Goal: Task Accomplishment & Management: Complete application form

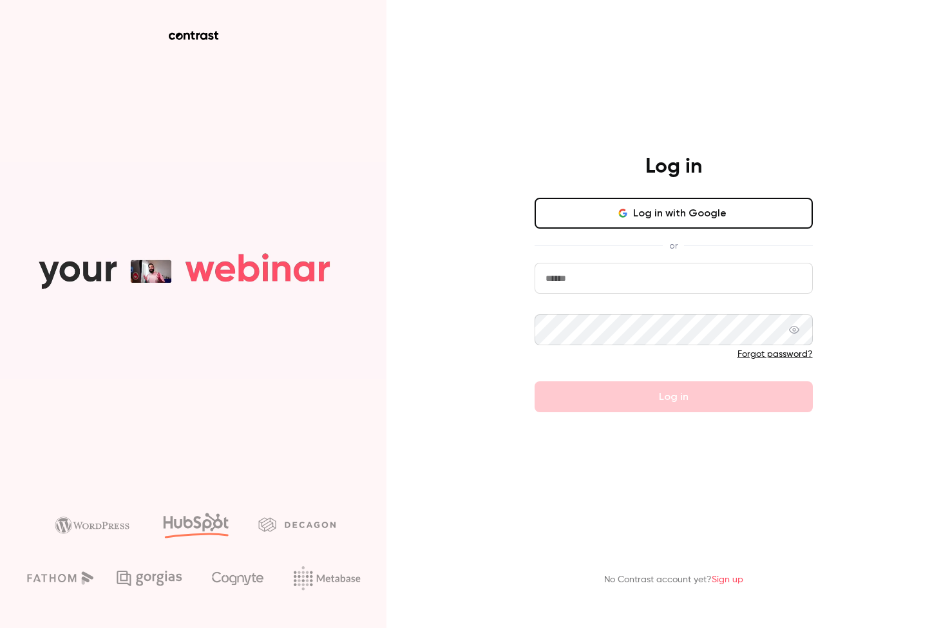
type input "**********"
click at [673, 397] on button "Log in" at bounding box center [673, 396] width 278 height 31
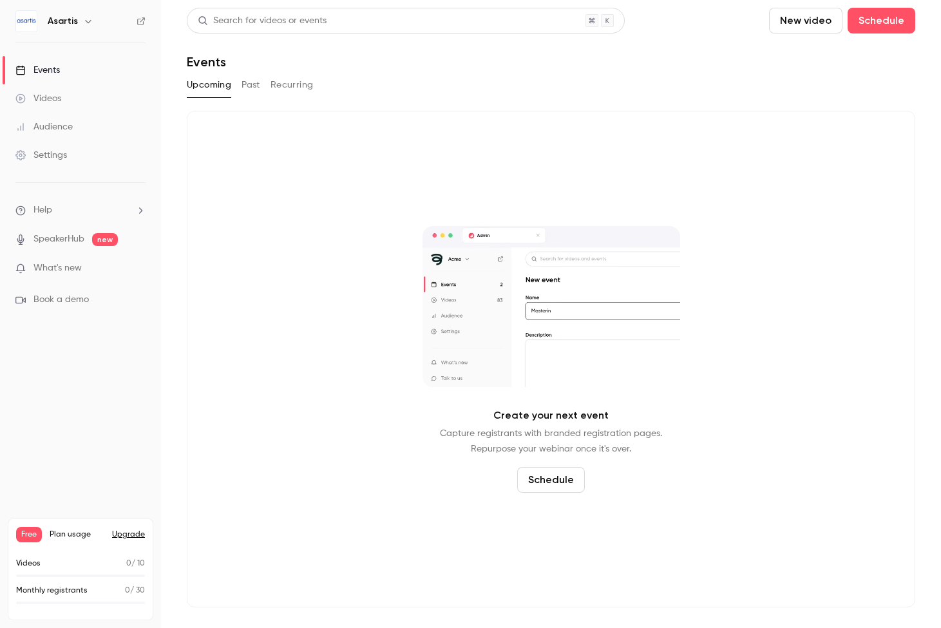
click at [64, 104] on link "Videos" at bounding box center [80, 98] width 161 height 28
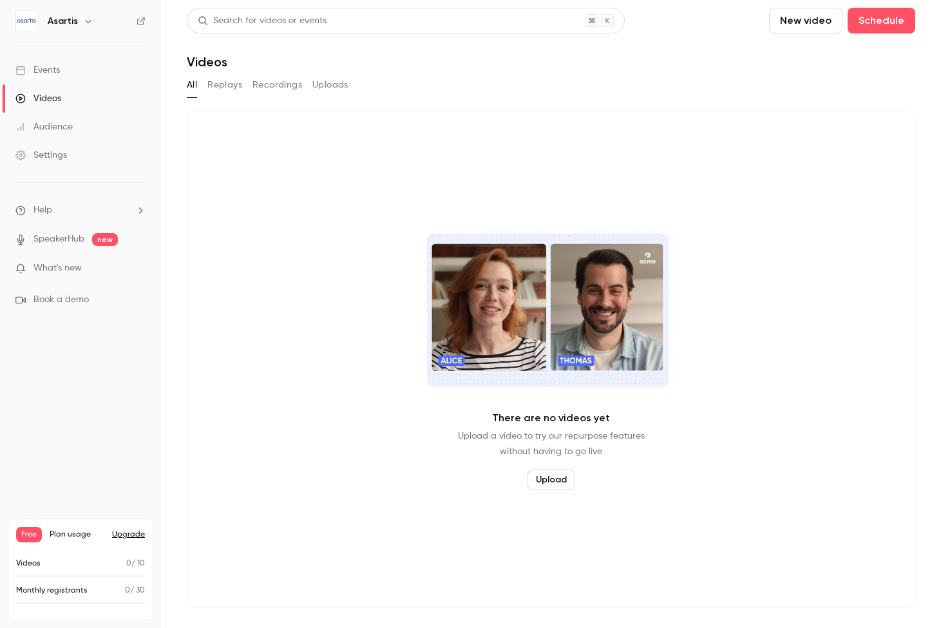
click at [83, 76] on link "Events" at bounding box center [80, 70] width 161 height 28
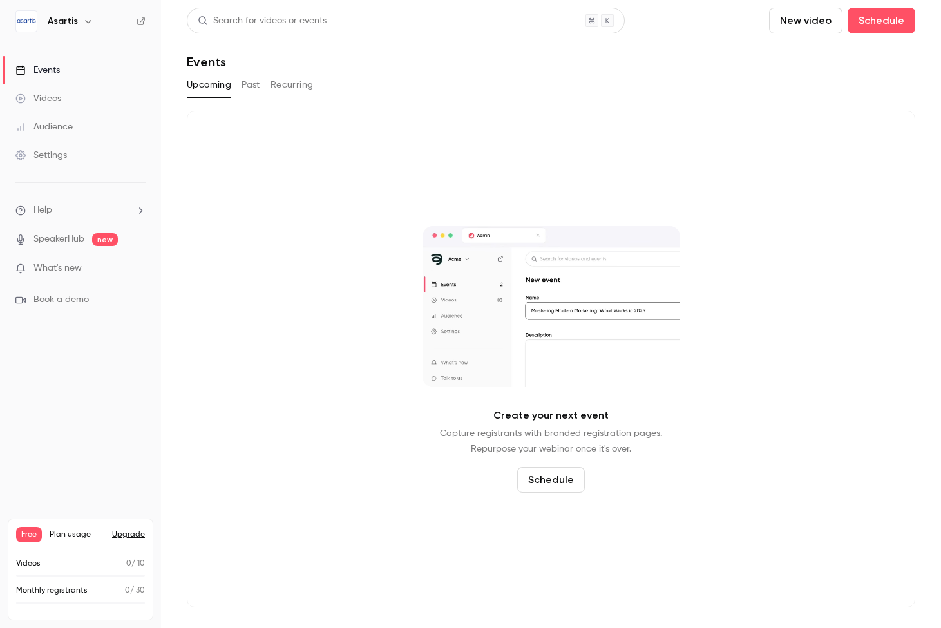
click at [769, 21] on button "New video" at bounding box center [805, 21] width 73 height 26
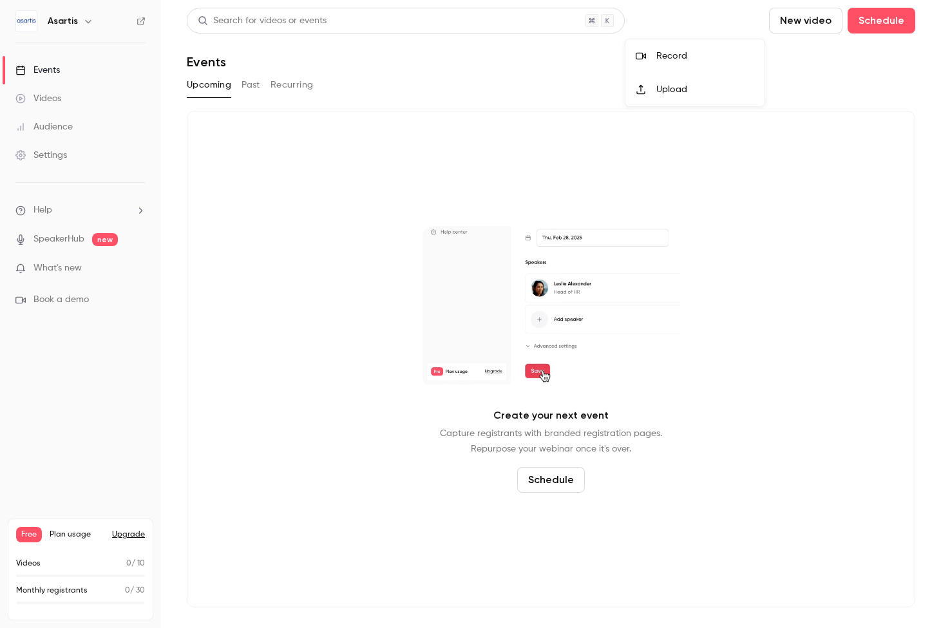
click at [721, 23] on div at bounding box center [470, 314] width 941 height 628
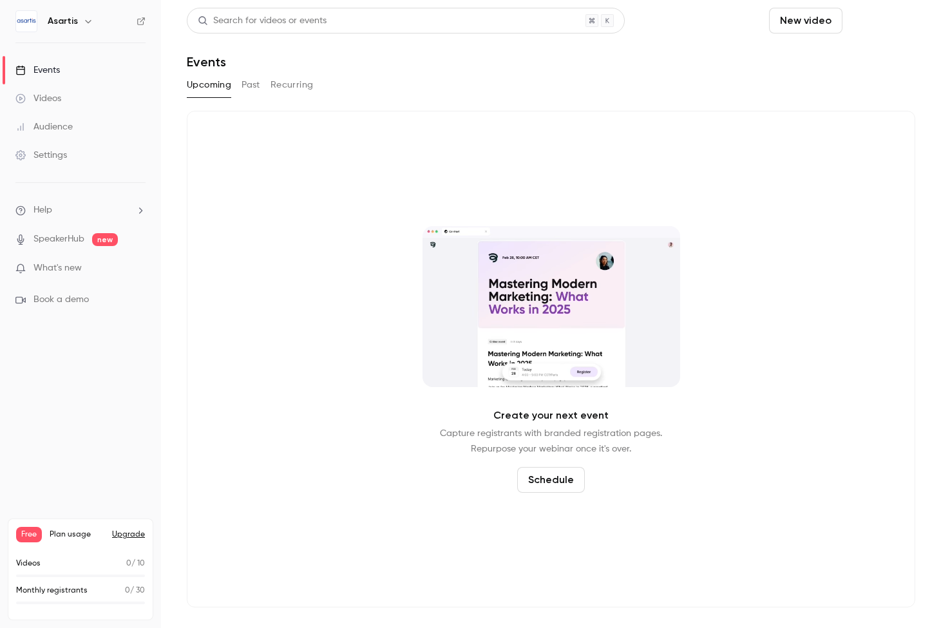
click at [847, 23] on button "Schedule" at bounding box center [881, 21] width 68 height 26
click at [715, 50] on div "One time event" at bounding box center [708, 56] width 98 height 13
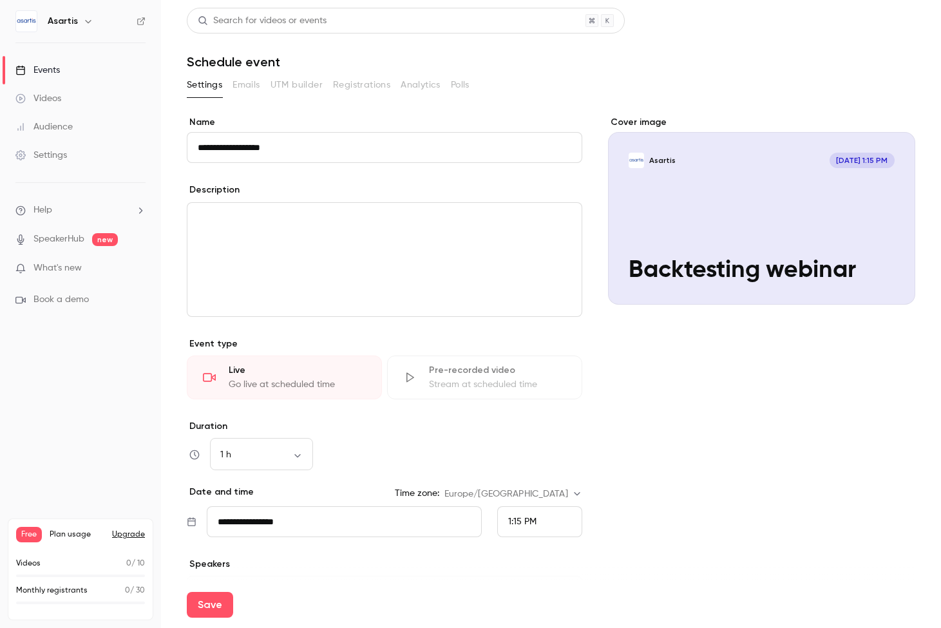
type input "**********"
click at [438, 241] on div "editor" at bounding box center [384, 259] width 394 height 113
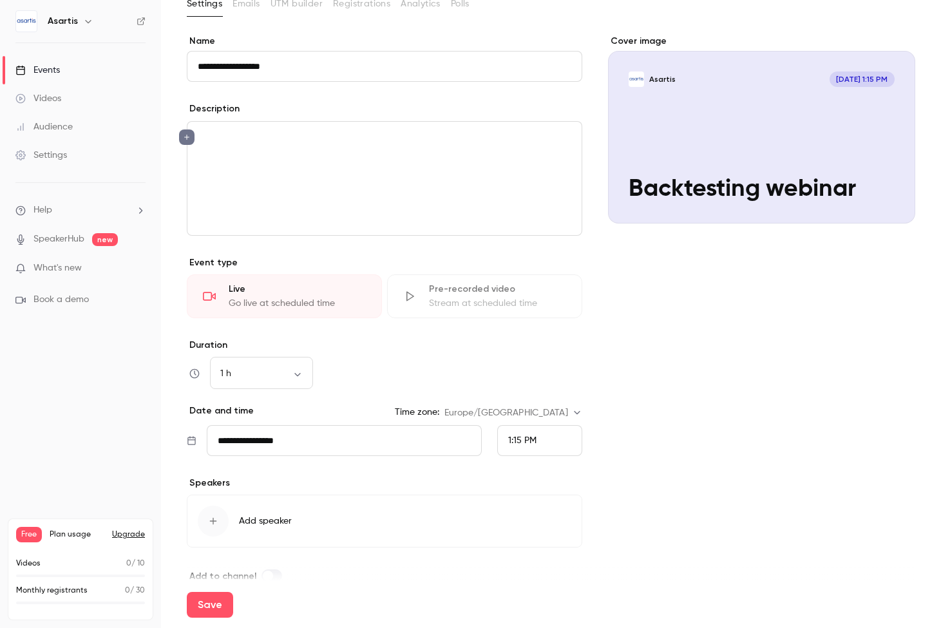
scroll to position [84, 0]
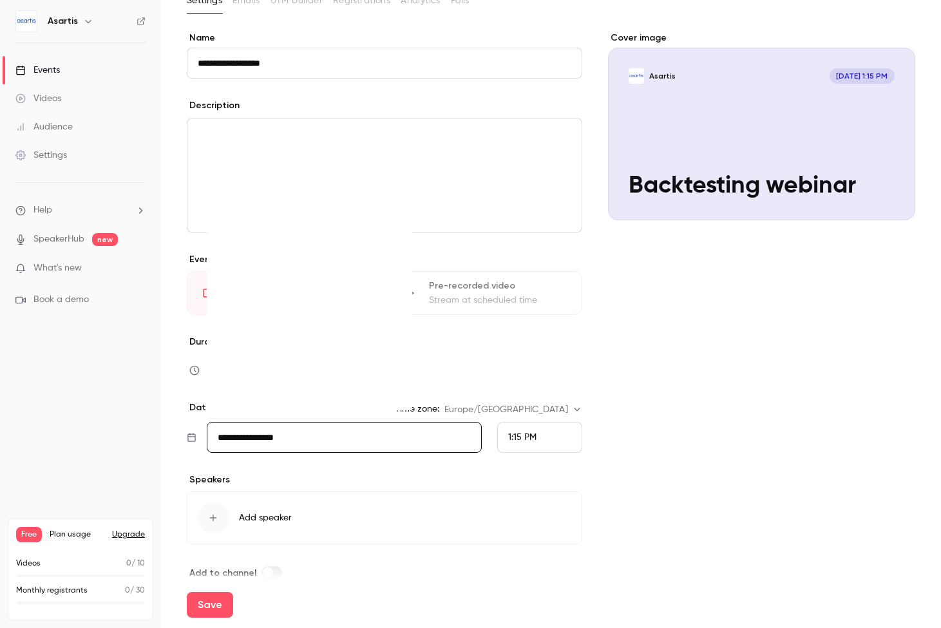
click at [405, 444] on input "**********" at bounding box center [344, 437] width 275 height 31
click at [312, 306] on div "11" at bounding box center [311, 305] width 20 height 19
type input "**********"
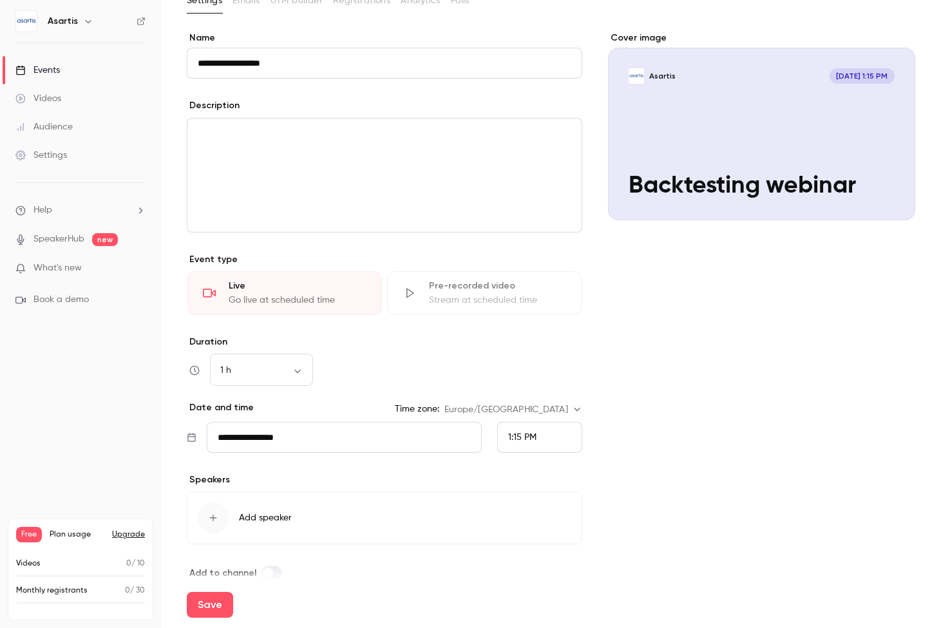
click at [542, 446] on div "1:15 PM" at bounding box center [539, 437] width 85 height 31
click at [532, 364] on li "7:00 PM" at bounding box center [540, 374] width 84 height 34
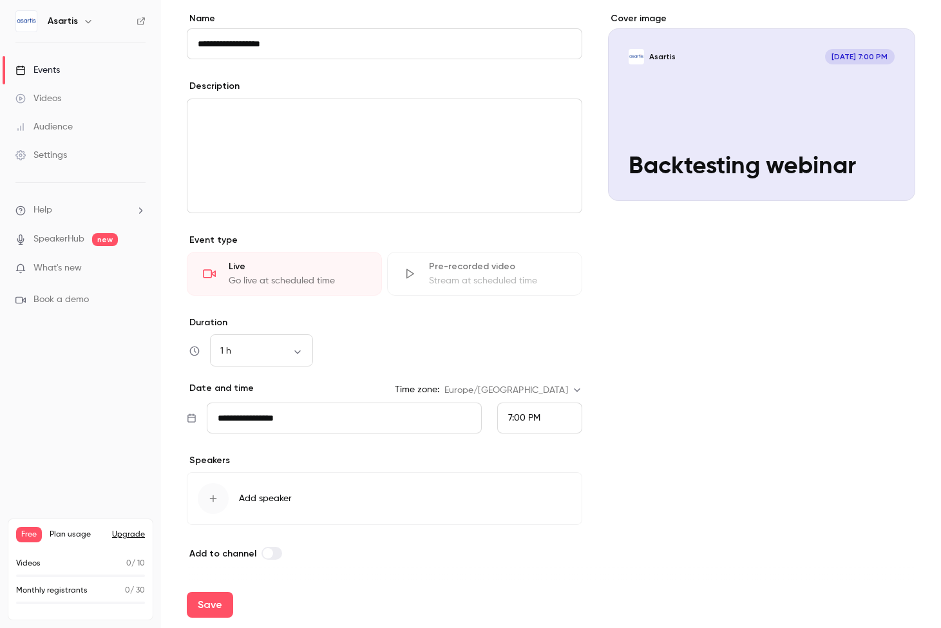
scroll to position [104, 0]
click at [293, 498] on button "Add speaker" at bounding box center [384, 498] width 395 height 53
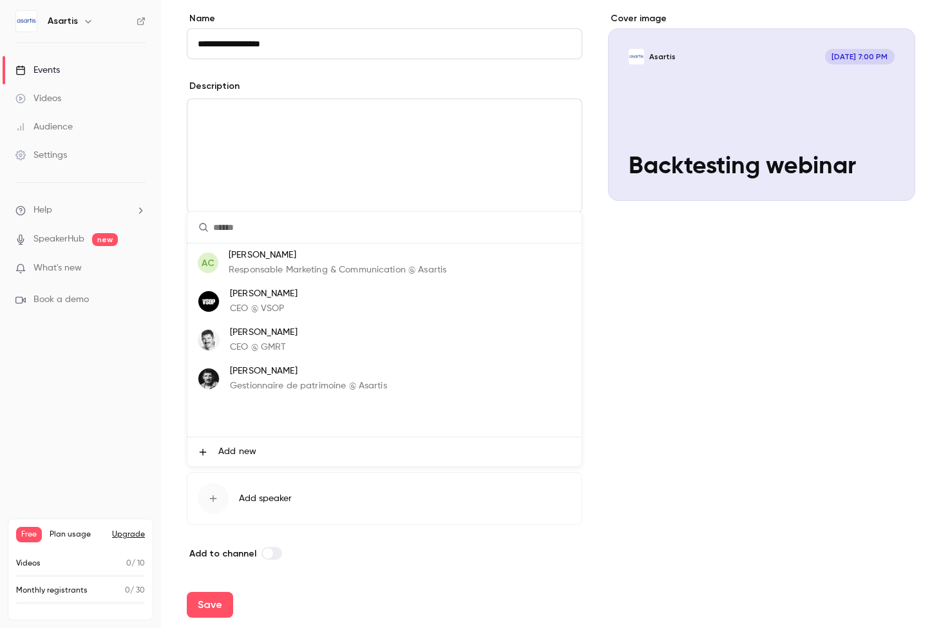
click at [292, 342] on p "CEO @ GMRT" at bounding box center [264, 348] width 68 height 14
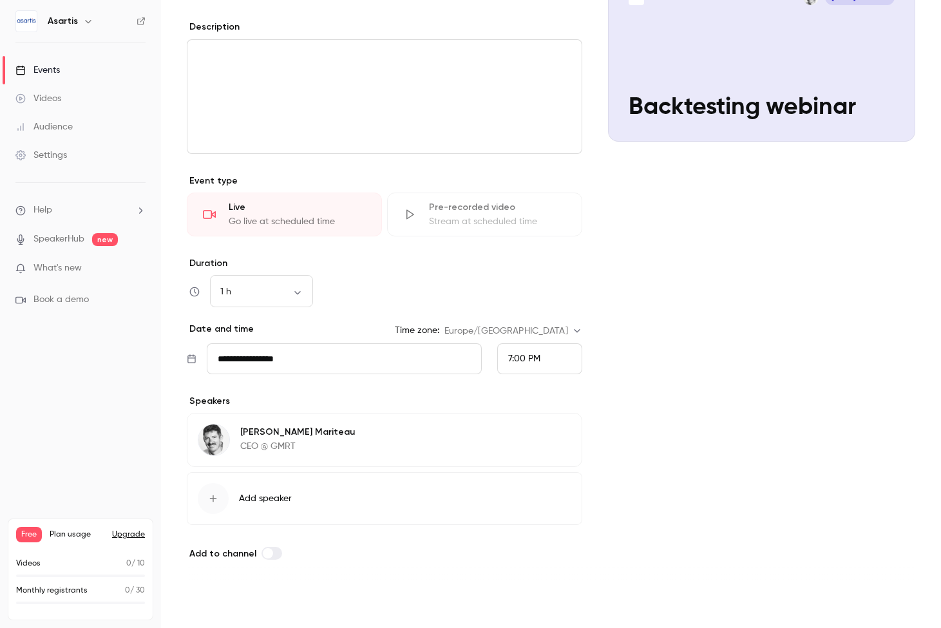
scroll to position [163, 0]
click at [261, 505] on button "Add speaker" at bounding box center [384, 498] width 395 height 53
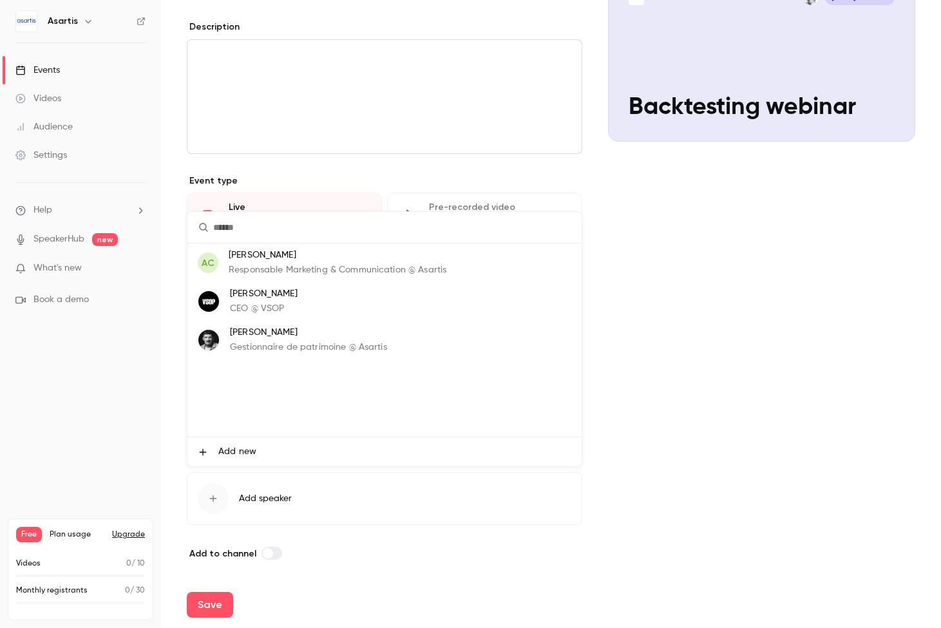
click at [313, 343] on p "Gestionnaire de patrimoine @ Asartis" at bounding box center [308, 348] width 157 height 14
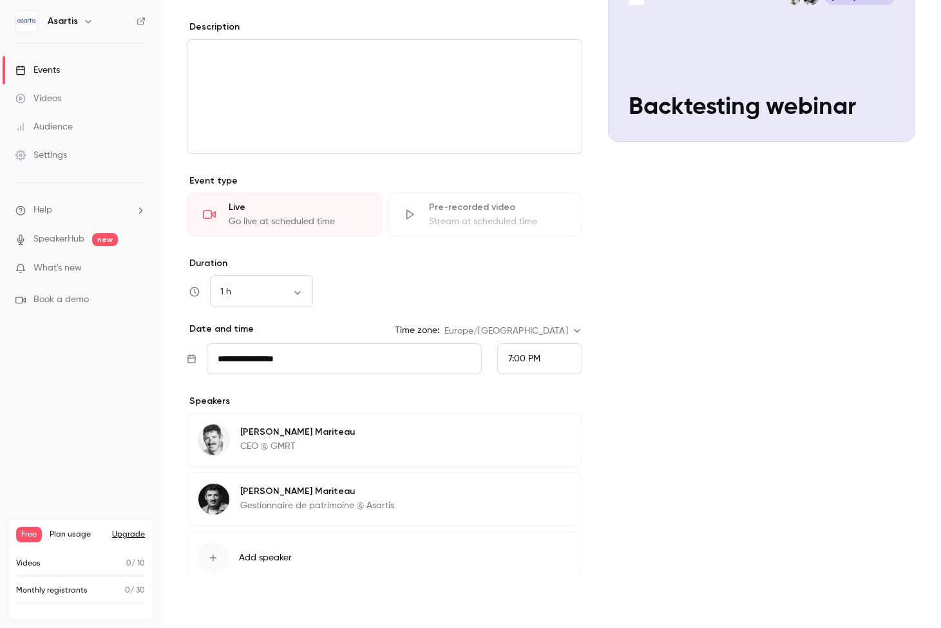
click at [217, 607] on button "Save" at bounding box center [210, 605] width 46 height 26
type input "**********"
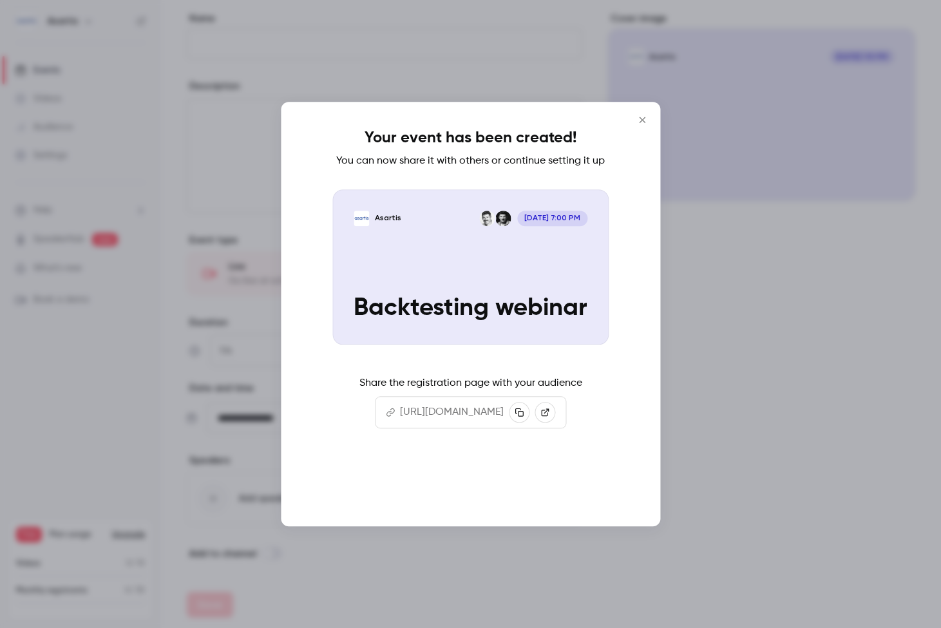
click at [446, 494] on button "Continue" at bounding box center [470, 484] width 129 height 31
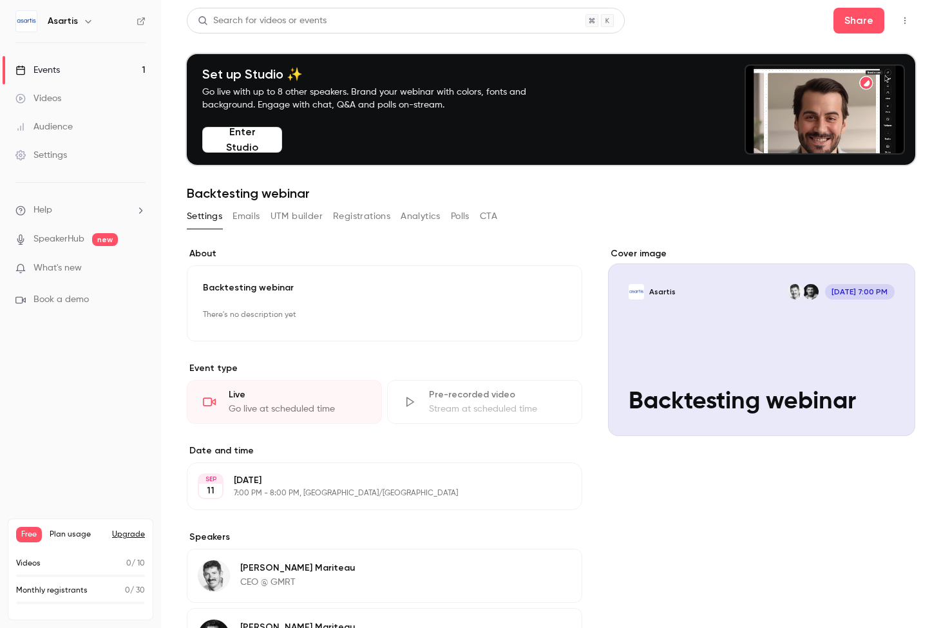
click at [245, 142] on button "Enter Studio" at bounding box center [242, 140] width 80 height 26
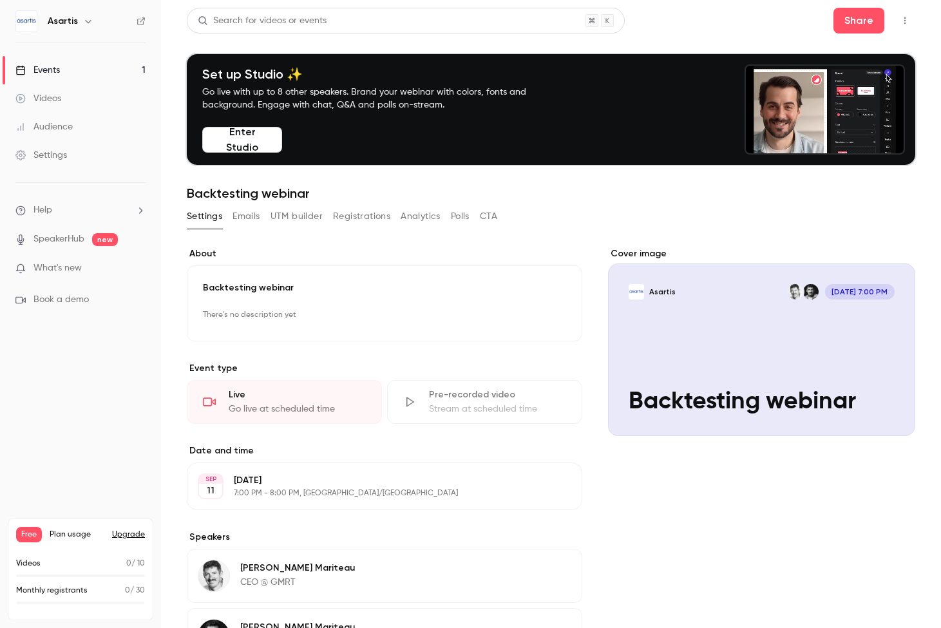
click at [249, 149] on button "Enter Studio" at bounding box center [242, 140] width 80 height 26
